Goal: Find specific page/section: Find specific page/section

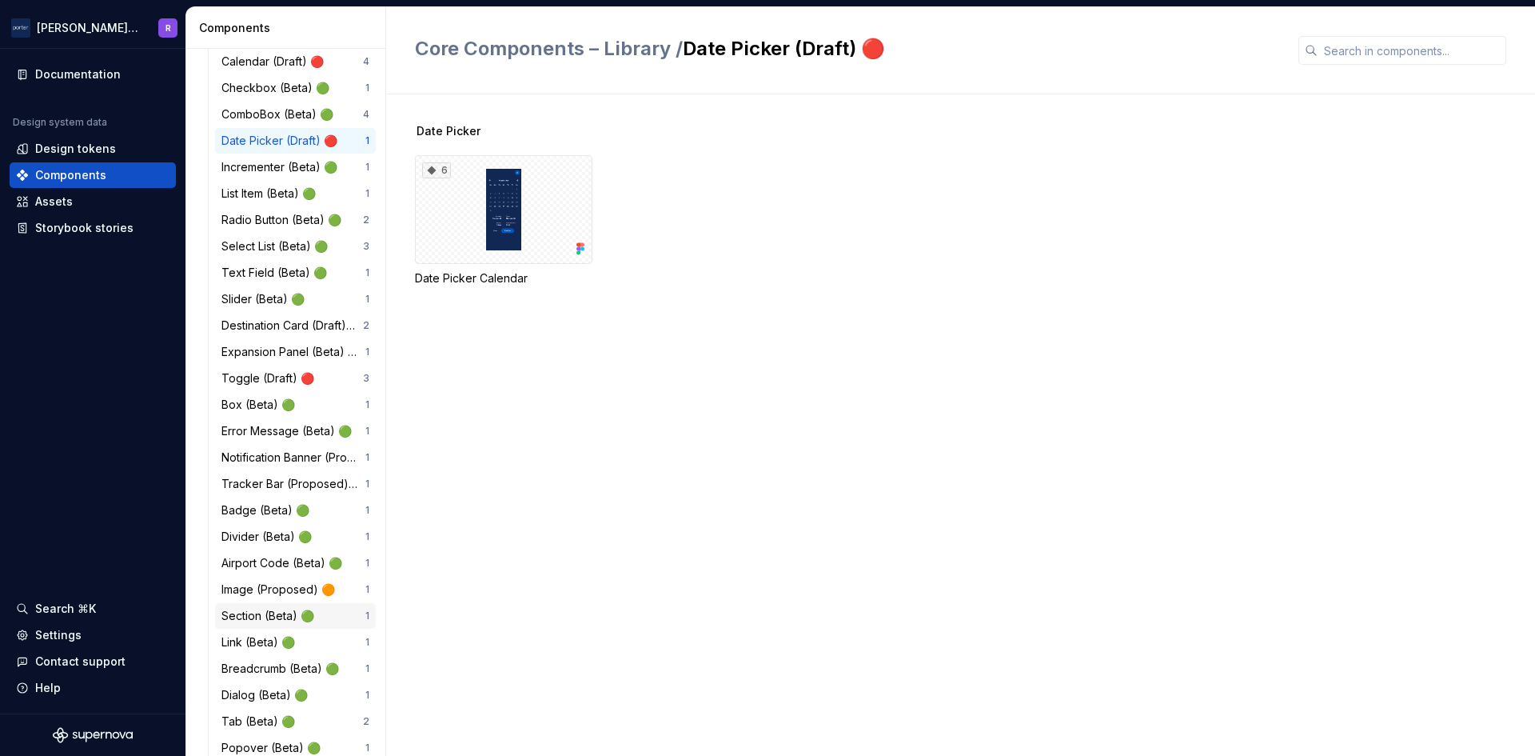
scroll to position [45, 0]
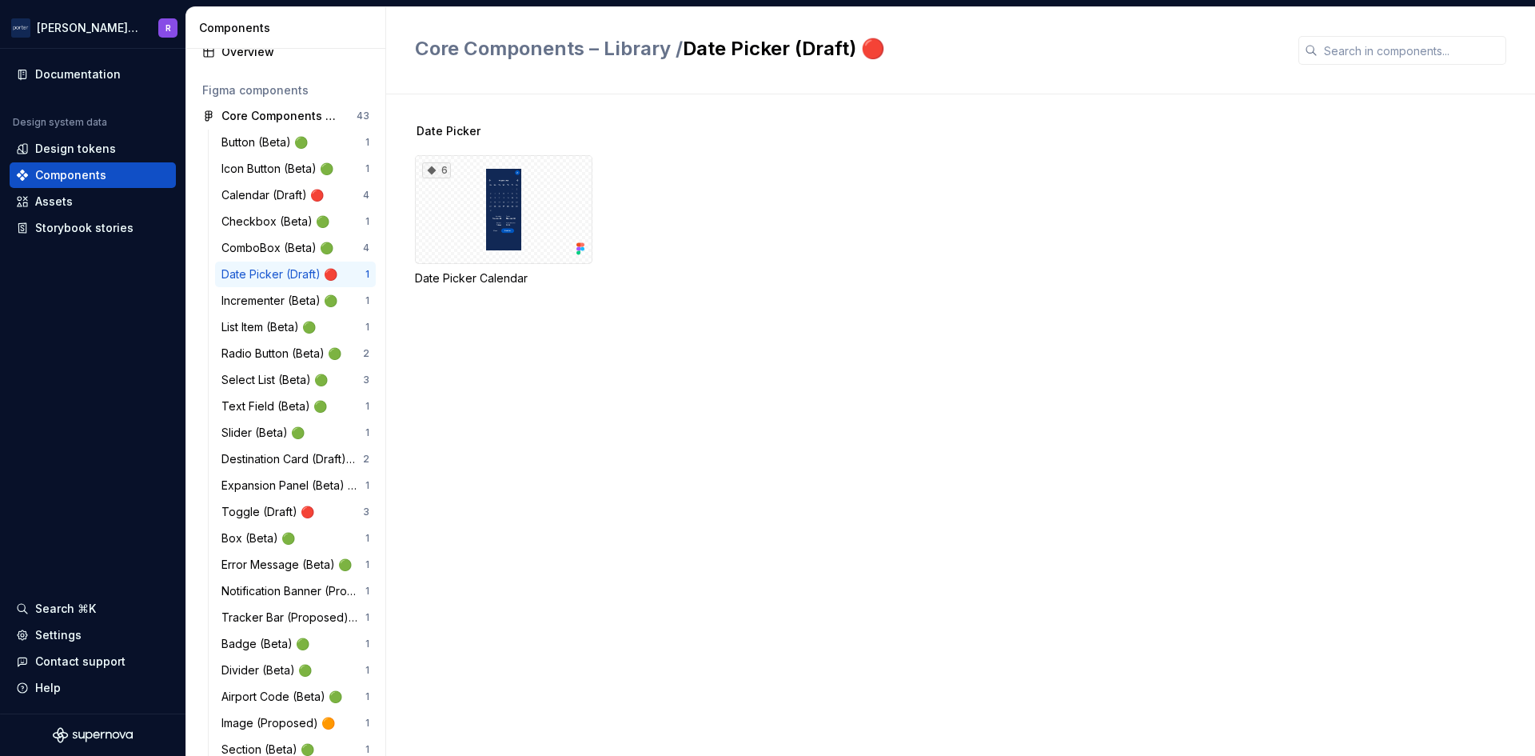
click at [260, 281] on div "Date Picker (Draft) 🔴" at bounding box center [282, 274] width 122 height 16
click at [516, 176] on div "6" at bounding box center [503, 209] width 177 height 109
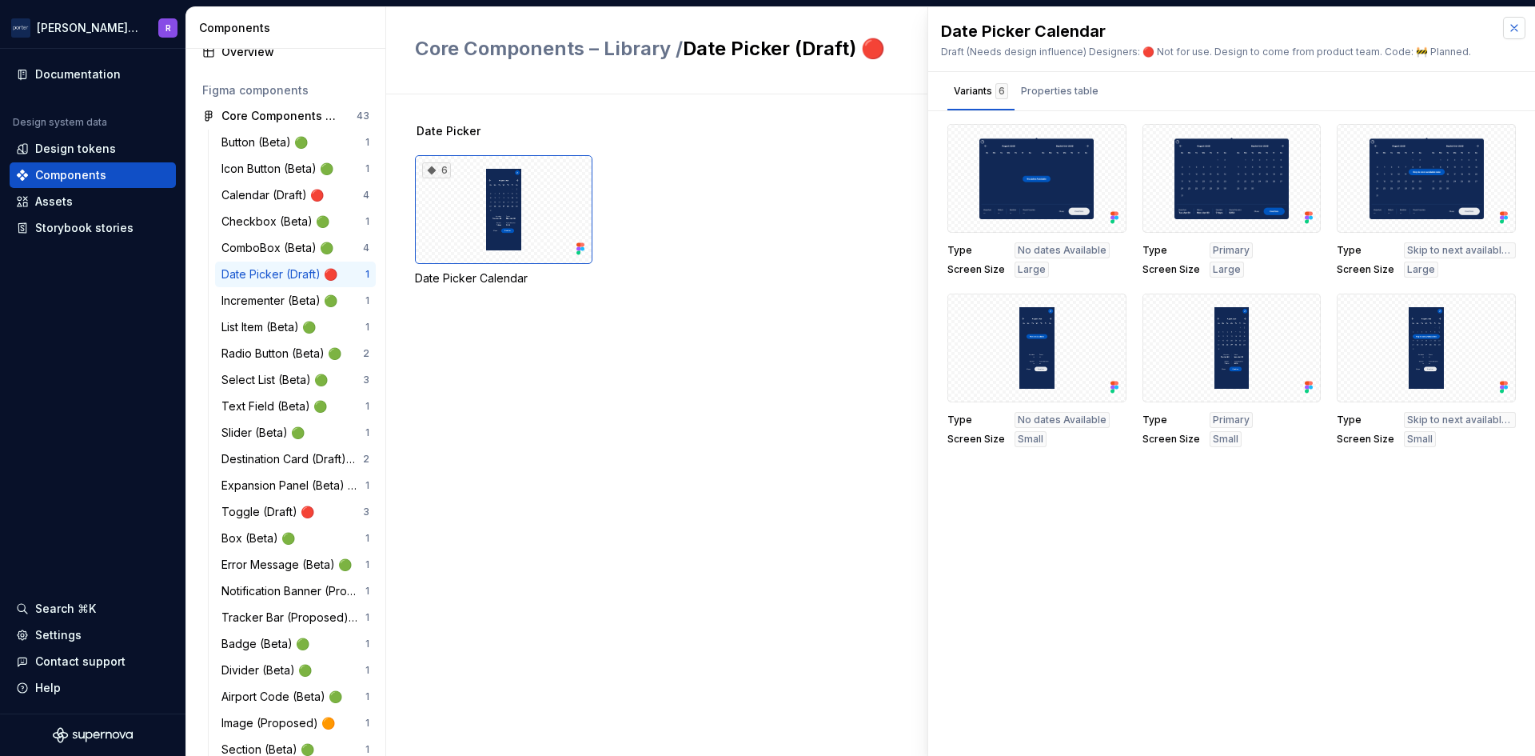
click at [1509, 32] on button "button" at bounding box center [1514, 28] width 22 height 22
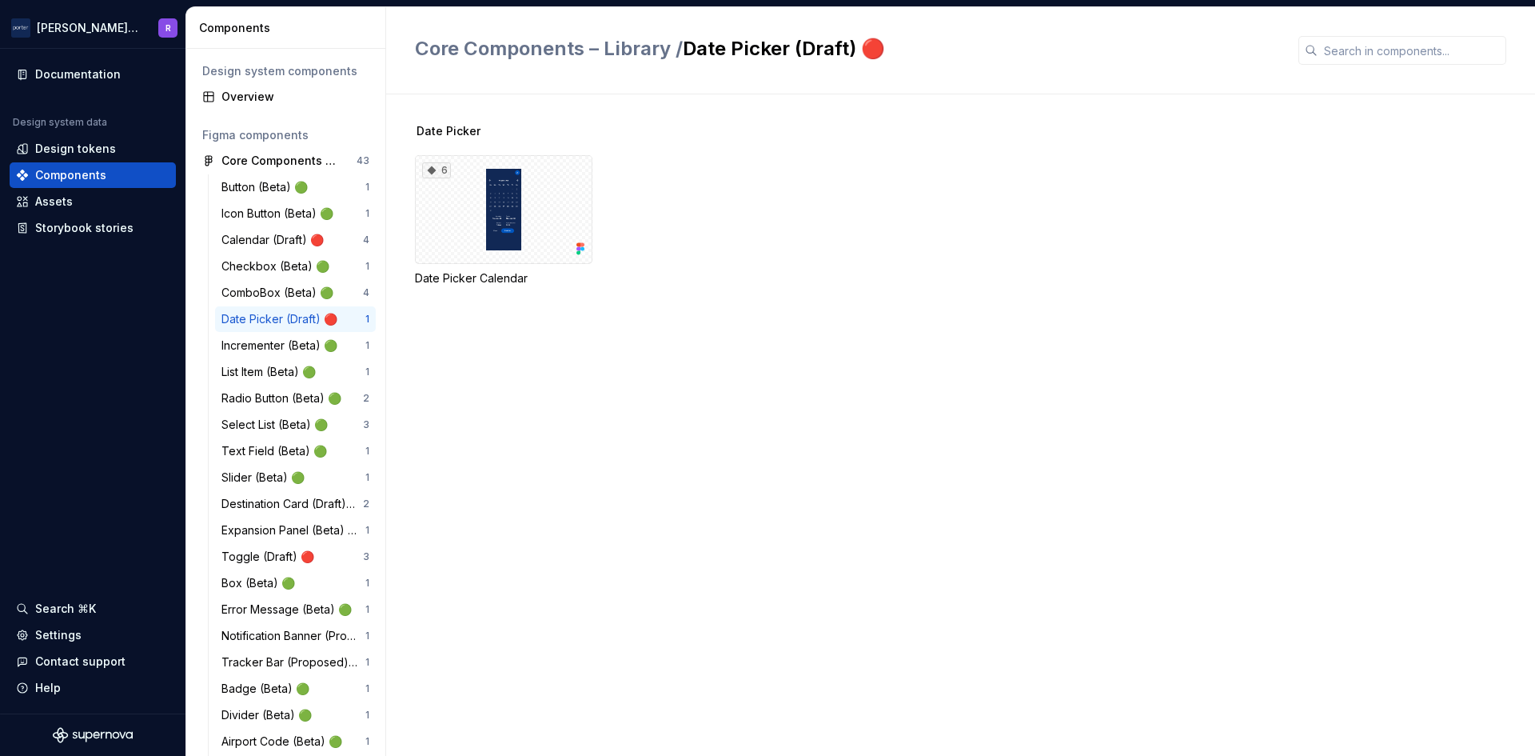
scroll to position [45, 0]
click at [279, 241] on div "Calendar (Draft) 🔴" at bounding box center [275, 240] width 109 height 16
